Goal: Task Accomplishment & Management: Manage account settings

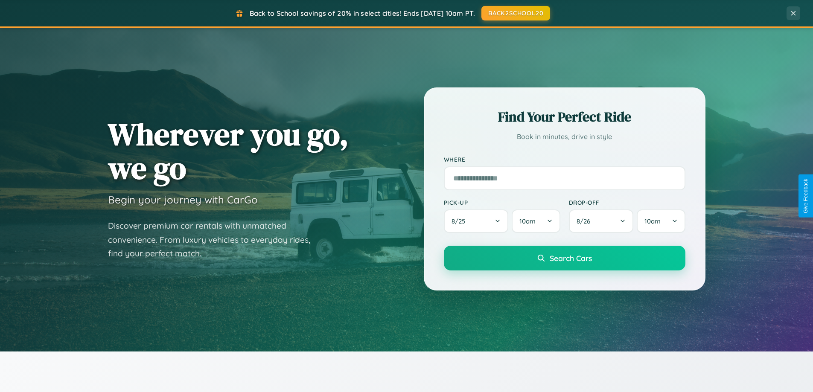
scroll to position [368, 0]
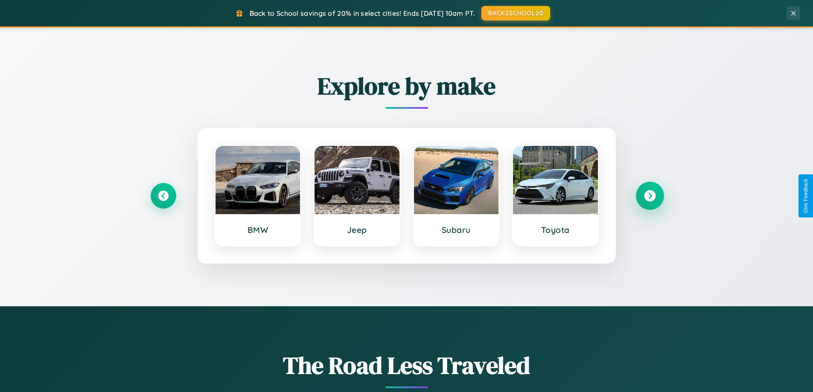
click at [649, 196] on icon at bounding box center [650, 196] width 12 height 12
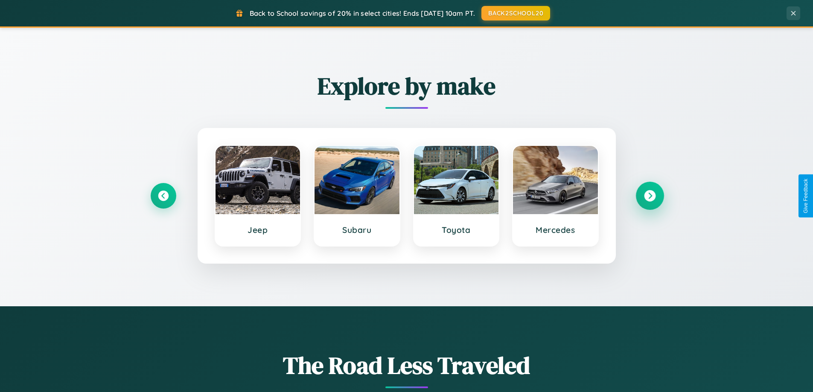
click at [649, 196] on icon at bounding box center [650, 196] width 12 height 12
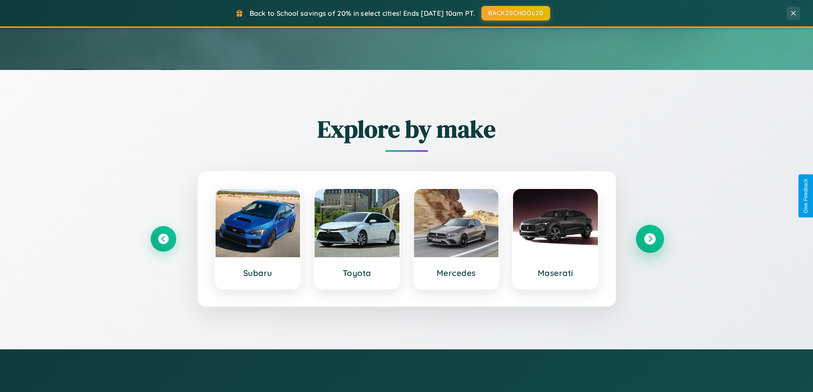
scroll to position [0, 0]
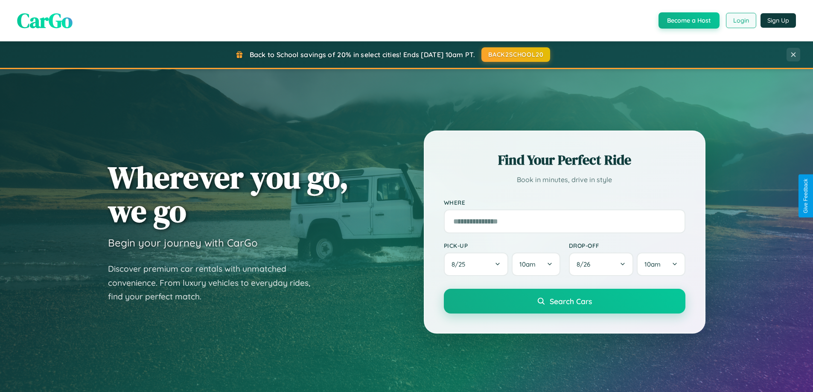
click at [740, 20] on button "Login" at bounding box center [741, 20] width 30 height 15
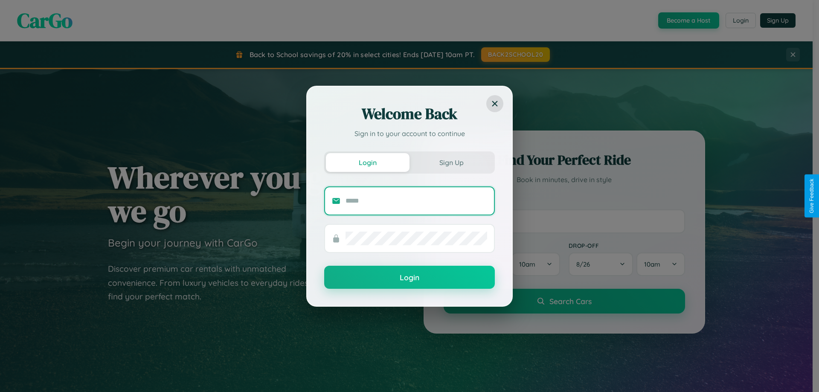
click at [416, 200] on input "text" at bounding box center [416, 201] width 142 height 14
type input "**********"
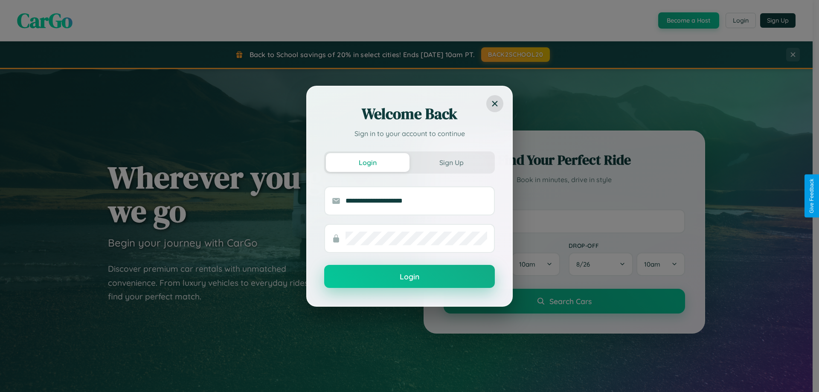
click at [409, 276] on button "Login" at bounding box center [409, 276] width 171 height 23
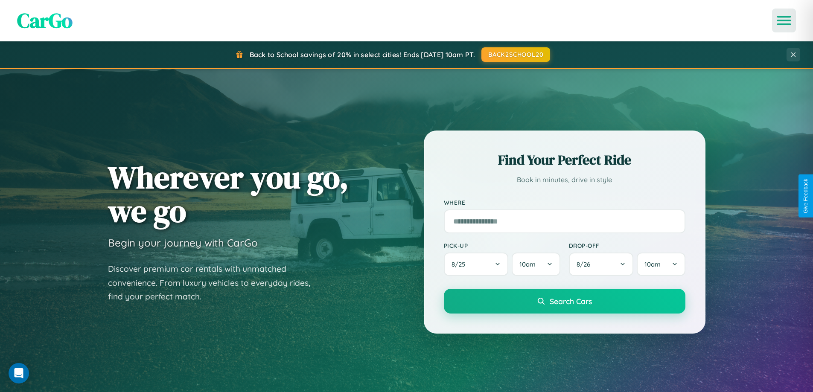
click at [784, 20] on icon "Open menu" at bounding box center [784, 21] width 12 height 8
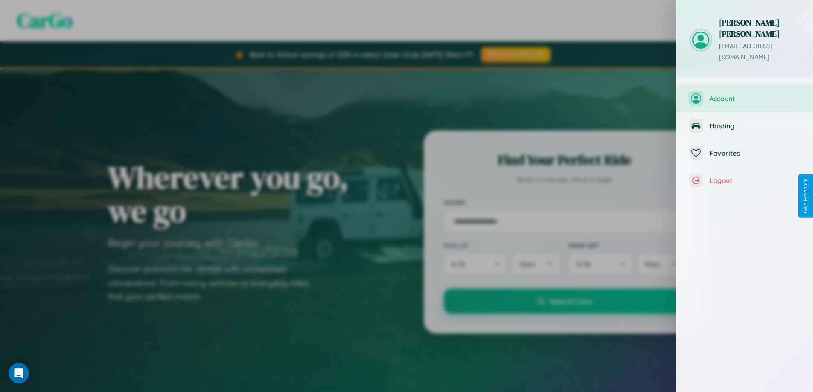
click at [744, 94] on span "Account" at bounding box center [754, 98] width 91 height 9
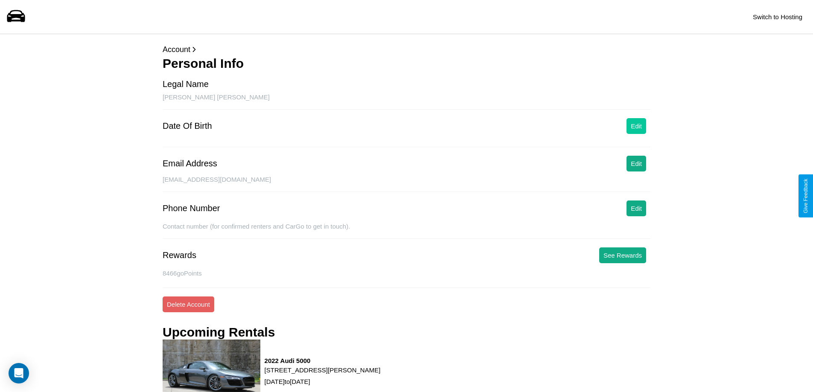
click at [636, 126] on button "Edit" at bounding box center [636, 126] width 20 height 16
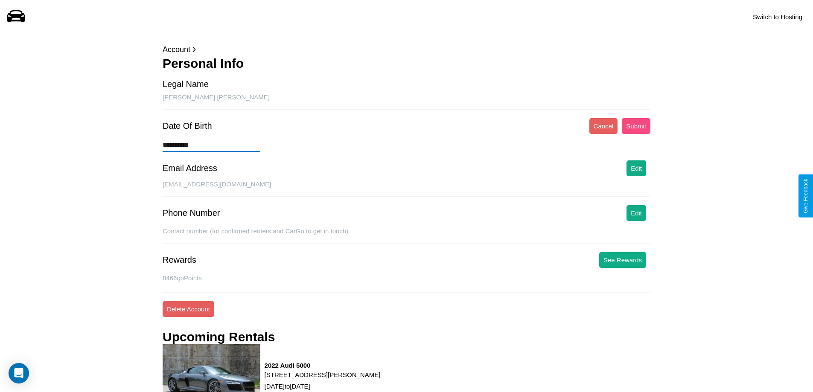
type input "**********"
click at [636, 126] on button "Submit" at bounding box center [635, 126] width 29 height 16
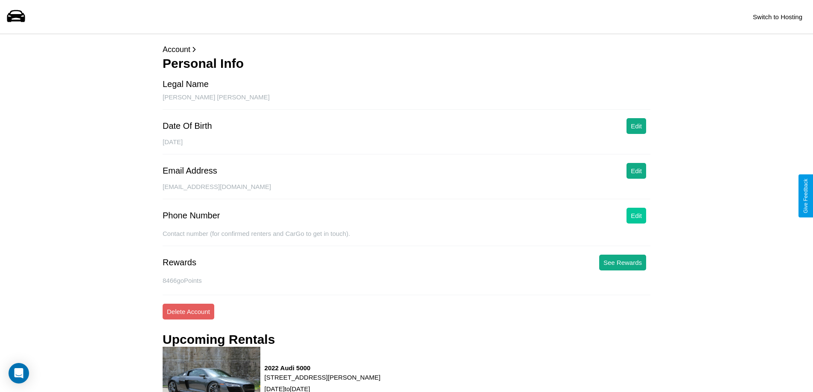
click at [636, 215] on button "Edit" at bounding box center [636, 216] width 20 height 16
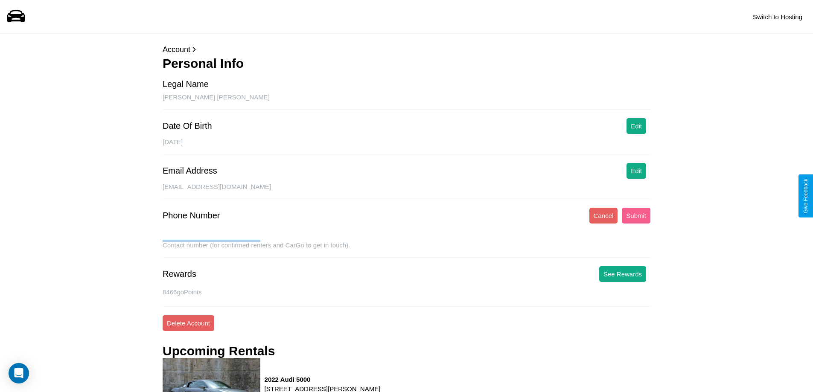
click at [211, 235] on input "text" at bounding box center [212, 235] width 98 height 14
type input "**********"
